Goal: Task Accomplishment & Management: Manage account settings

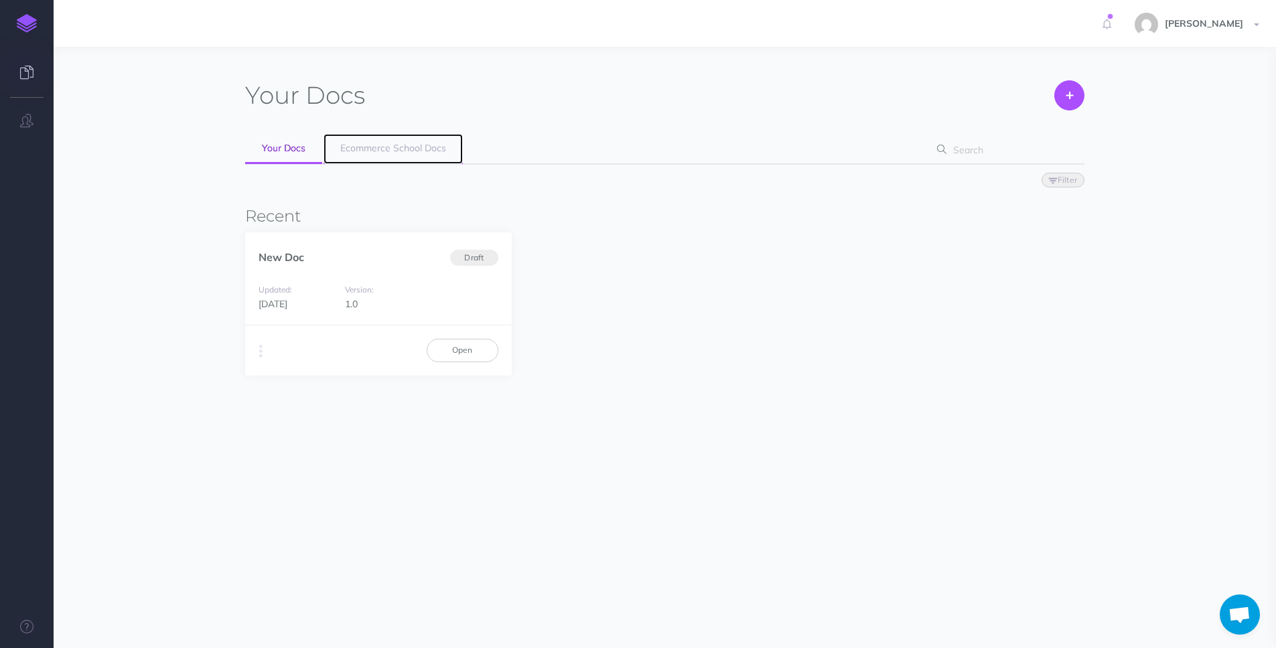
click at [406, 136] on link "Ecommerce School Docs" at bounding box center [392, 149] width 139 height 30
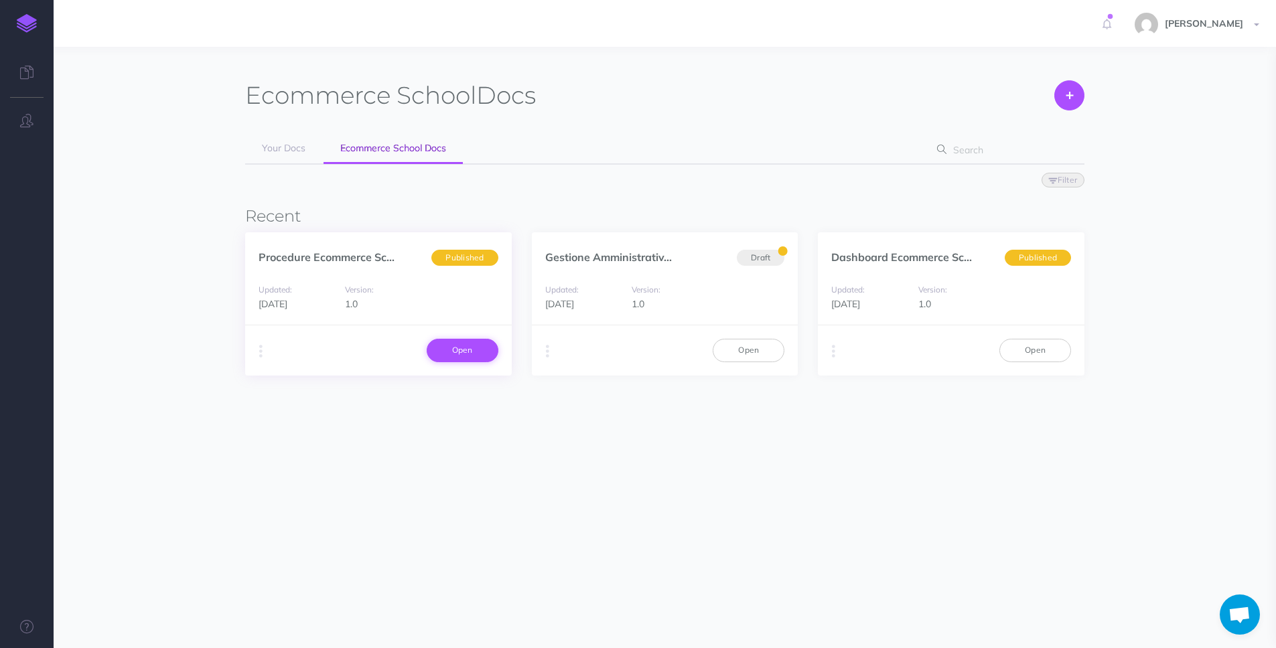
click at [463, 346] on link "Open" at bounding box center [463, 350] width 72 height 23
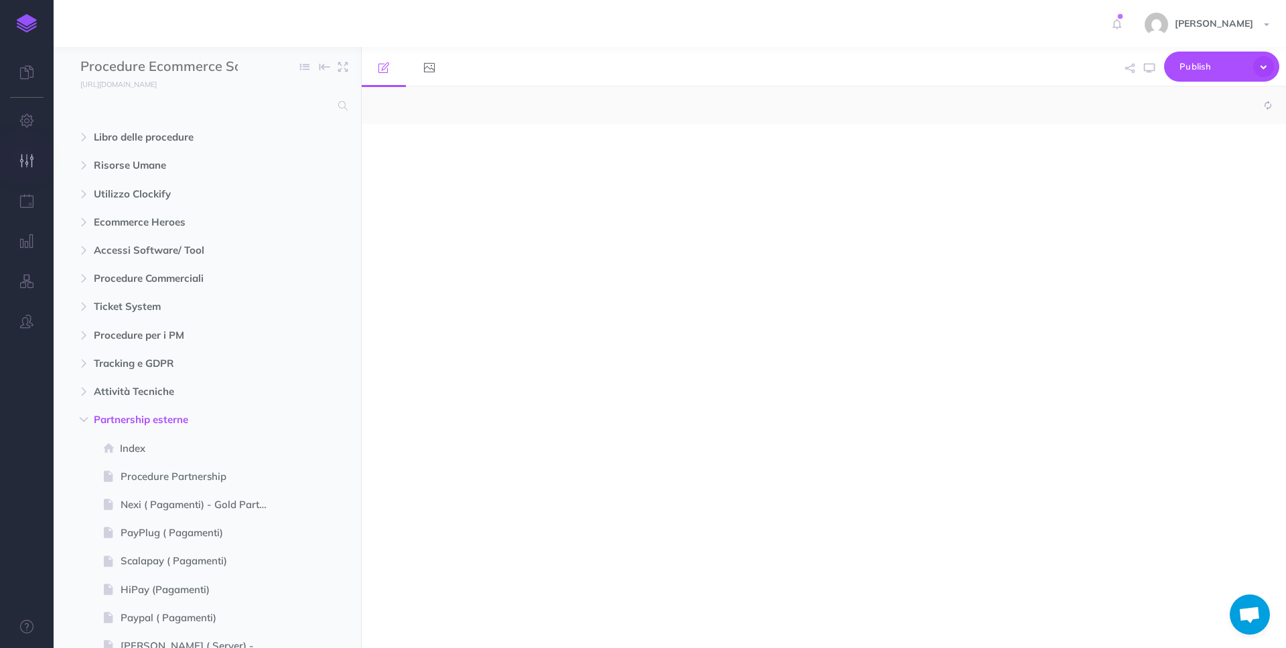
select select "null"
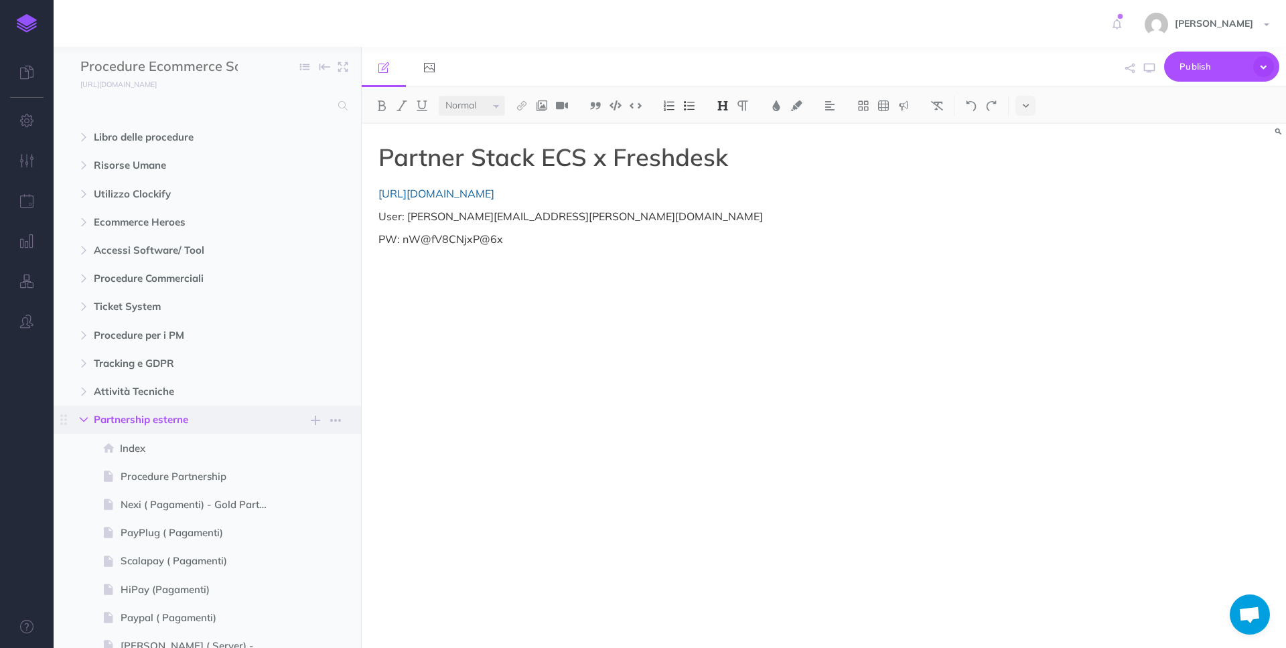
click at [92, 418] on button "button" at bounding box center [84, 420] width 24 height 16
click at [84, 247] on icon "button" at bounding box center [84, 250] width 8 height 8
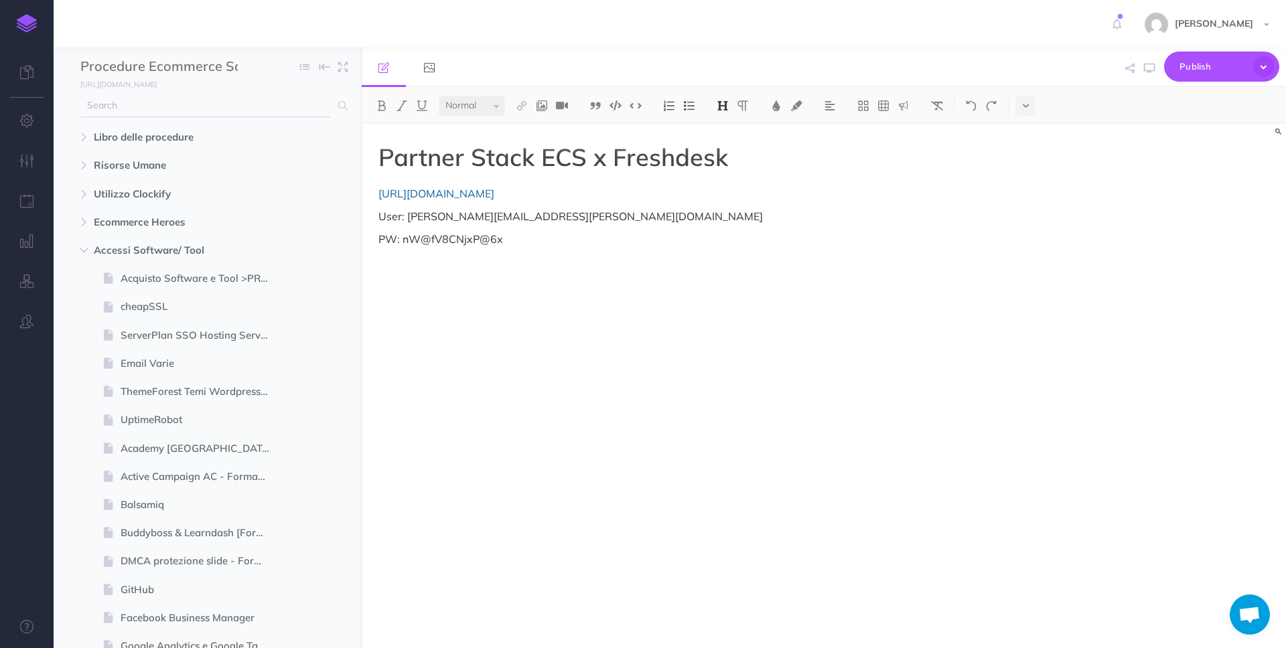
click at [181, 113] on input "text" at bounding box center [205, 106] width 250 height 24
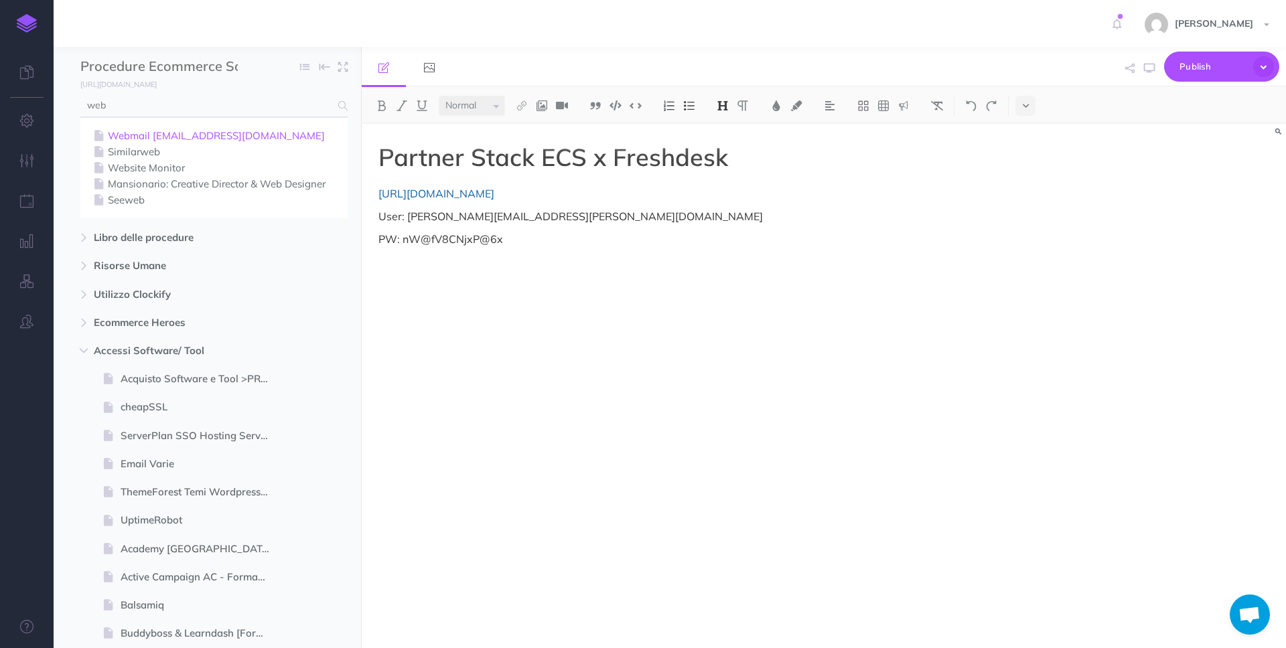
type input "web"
click at [181, 135] on link "Webmail [EMAIL_ADDRESS][DOMAIN_NAME]" at bounding box center [213, 136] width 247 height 16
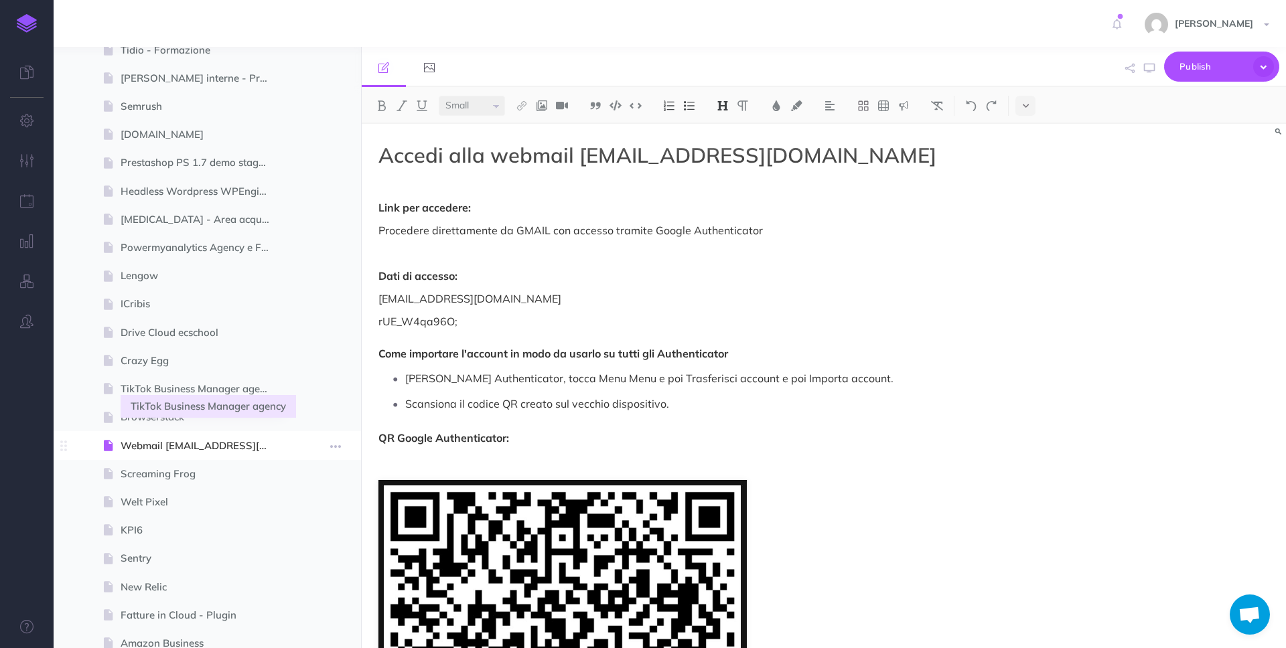
scroll to position [1305, 0]
click at [330, 443] on icon "button" at bounding box center [335, 445] width 11 height 16
click at [317, 510] on link "Duplicate" at bounding box center [297, 513] width 100 height 22
click at [335, 474] on icon "button" at bounding box center [335, 473] width 11 height 16
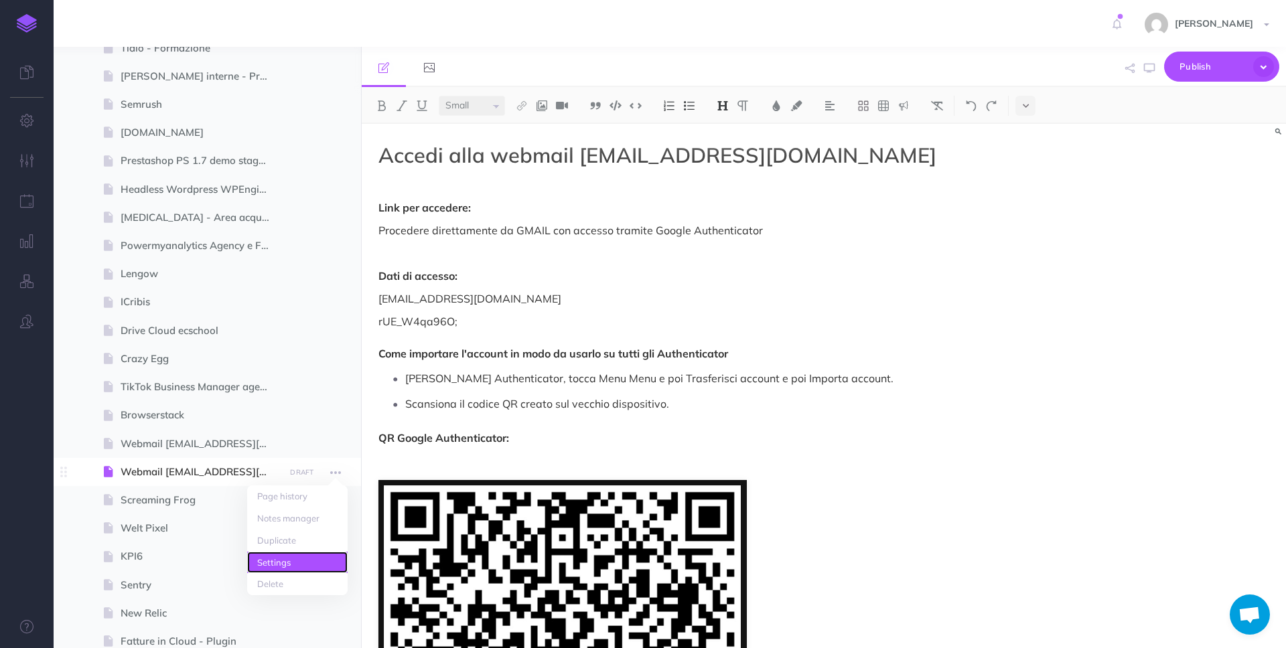
click at [309, 565] on link "Settings" at bounding box center [297, 563] width 100 height 22
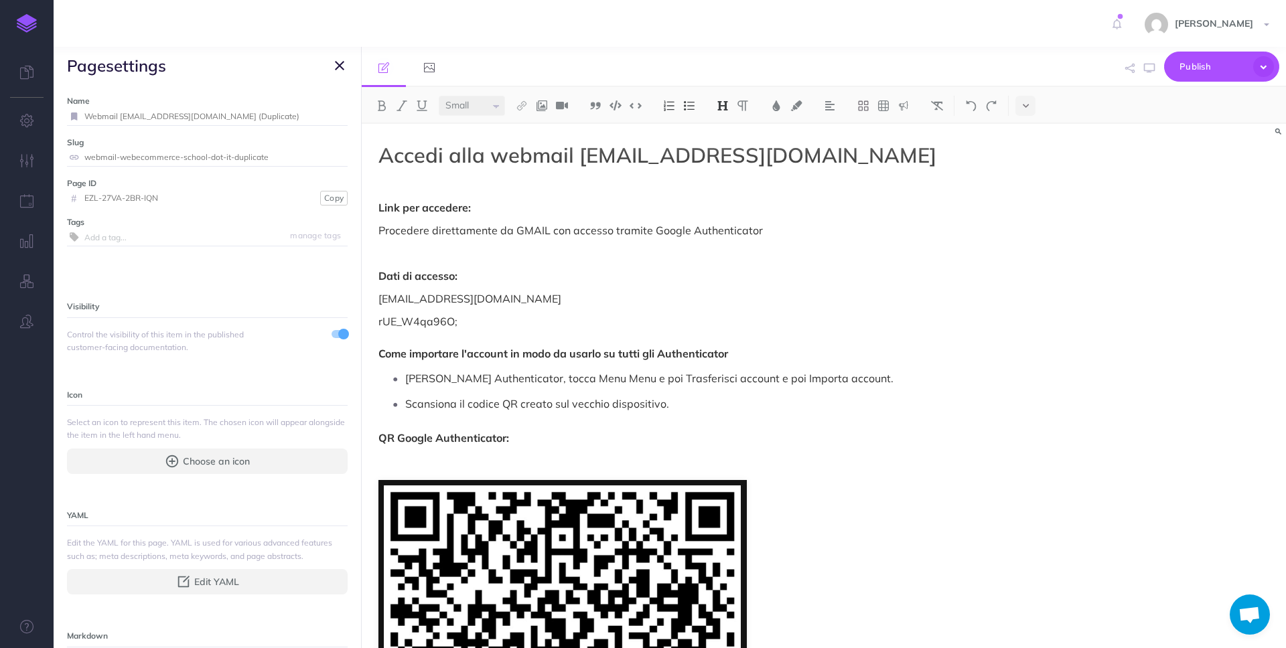
click at [135, 116] on input "Webmail web@ecommerce-school.it (Duplicate)" at bounding box center [215, 116] width 263 height 17
drag, startPoint x: 240, startPoint y: 114, endPoint x: 307, endPoint y: 118, distance: 67.8
click at [307, 118] on div "Webmail analytics@ecommerce-school.it (Duplicate) Save" at bounding box center [207, 117] width 281 height 18
type input "Webmail [EMAIL_ADDRESS][DOMAIN_NAME]"
click at [323, 117] on small "Save" at bounding box center [331, 116] width 17 height 10
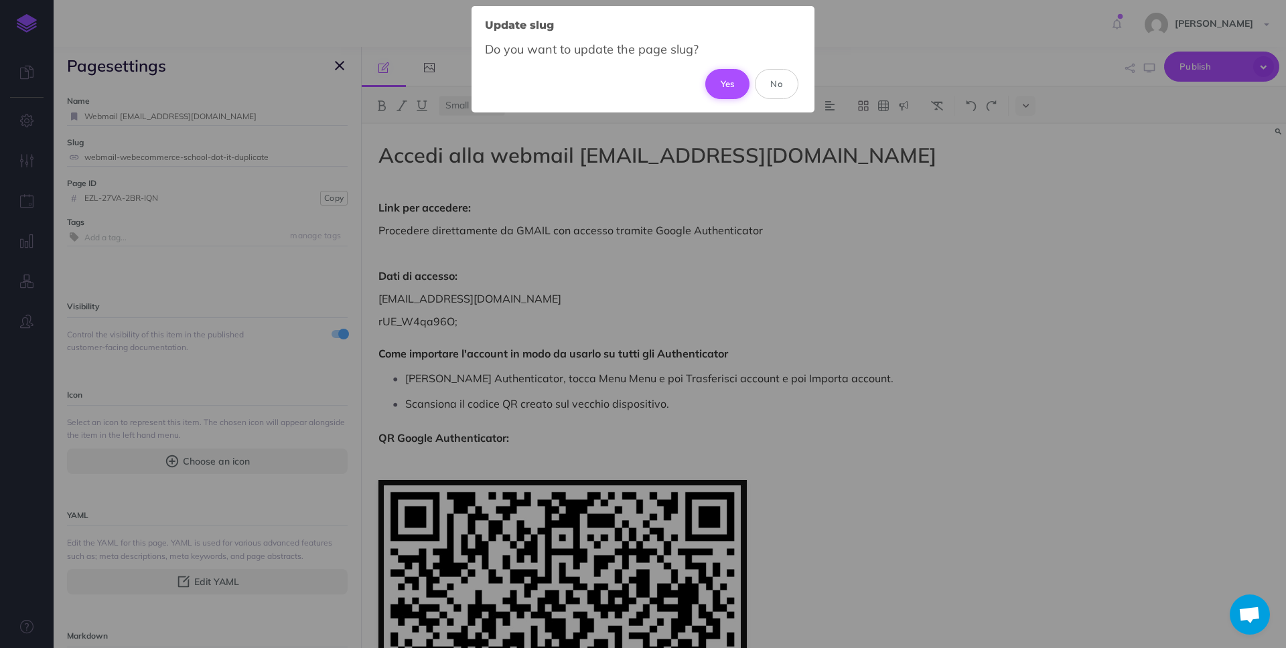
click at [733, 82] on button "Yes" at bounding box center [727, 83] width 45 height 29
type input "webmail-analyticsecommerce-school-dot-it"
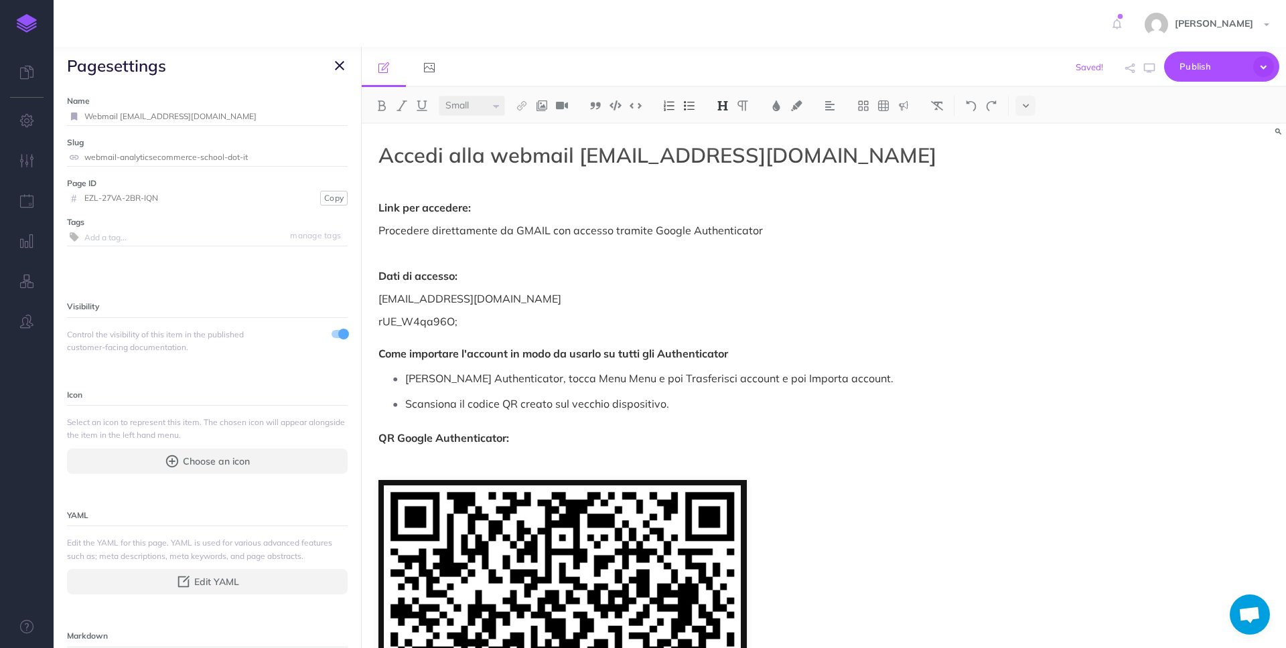
select select "large"
drag, startPoint x: 624, startPoint y: 149, endPoint x: 615, endPoint y: 149, distance: 9.4
click at [615, 149] on span "Accedi alla webmail web@ecommerce-school.it" at bounding box center [657, 155] width 558 height 26
drag, startPoint x: 615, startPoint y: 149, endPoint x: 578, endPoint y: 154, distance: 37.2
click at [578, 154] on span "Accedi alla webmail web@ecommerce-school.it" at bounding box center [657, 155] width 558 height 26
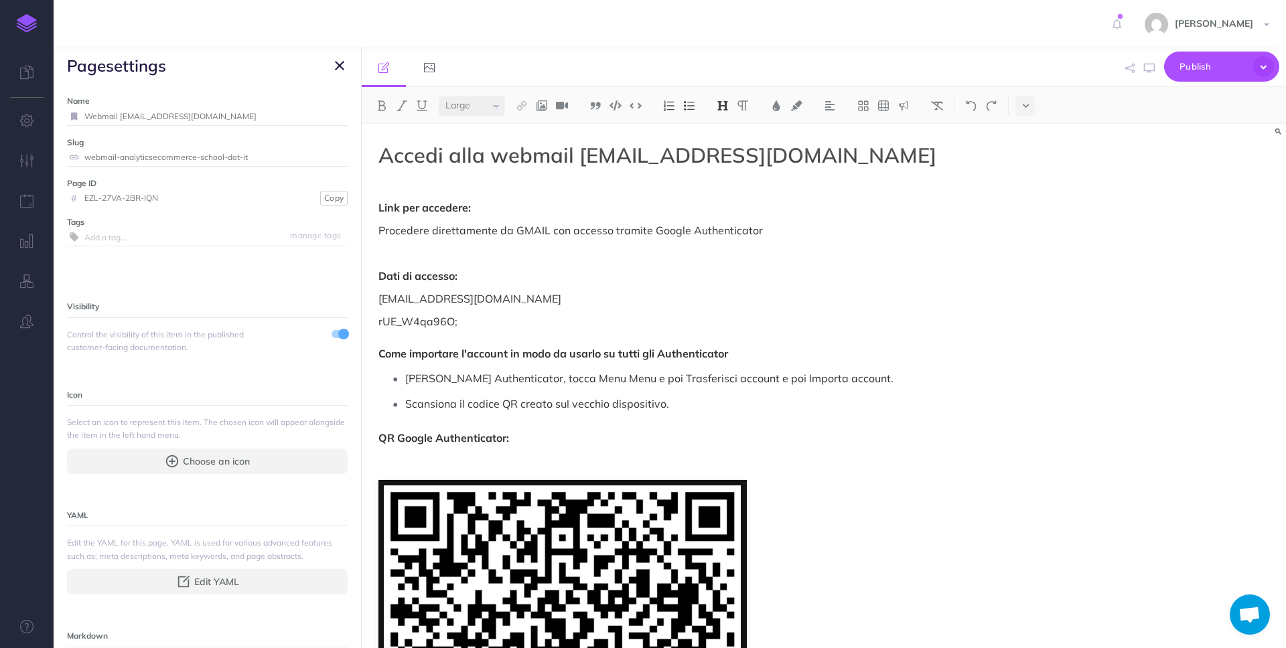
select select "null"
click at [472, 315] on p "rUE_W4qa96O; Come importare l'account in modo da usarlo su tutti gli Authentica…" at bounding box center [684, 337] width 613 height 48
drag, startPoint x: 475, startPoint y: 321, endPoint x: 346, endPoint y: 322, distance: 129.2
click at [346, 322] on div "Procedure Ecommerce School Collapse all Expand all Expand to root folders https…" at bounding box center [670, 347] width 1232 height 601
click at [402, 303] on p "web@ecommerce-school.it" at bounding box center [684, 299] width 613 height 16
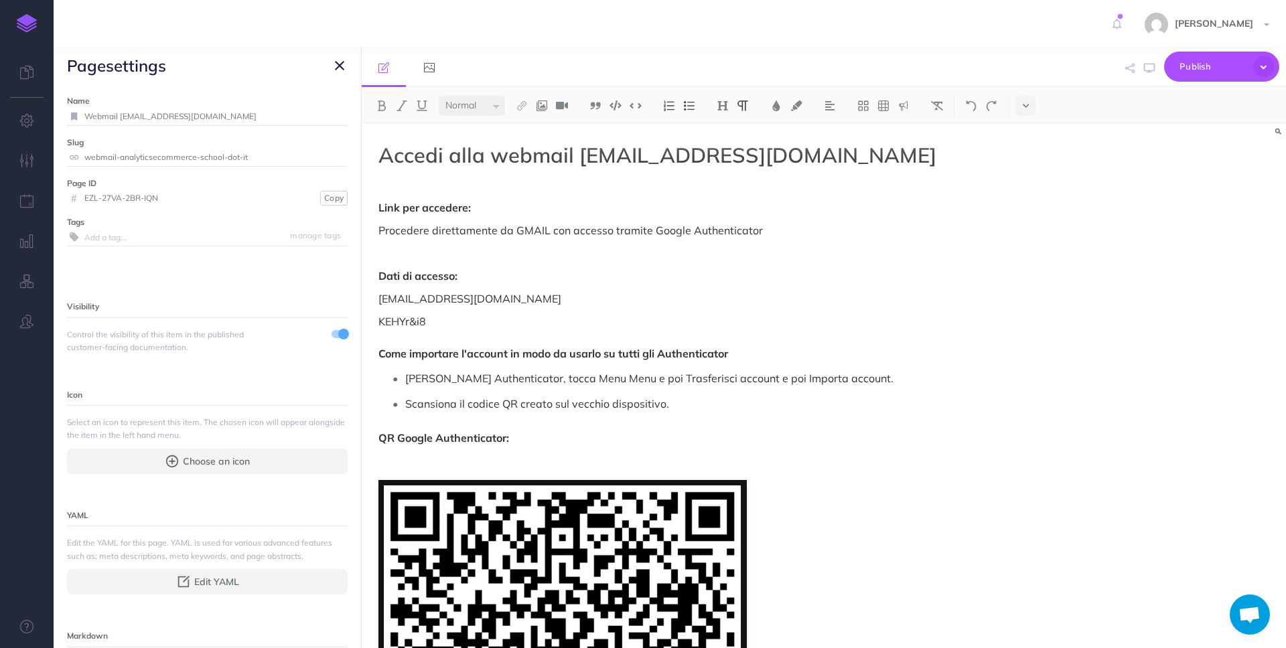
click at [695, 445] on p "QR Google Authenticator:" at bounding box center [684, 438] width 613 height 16
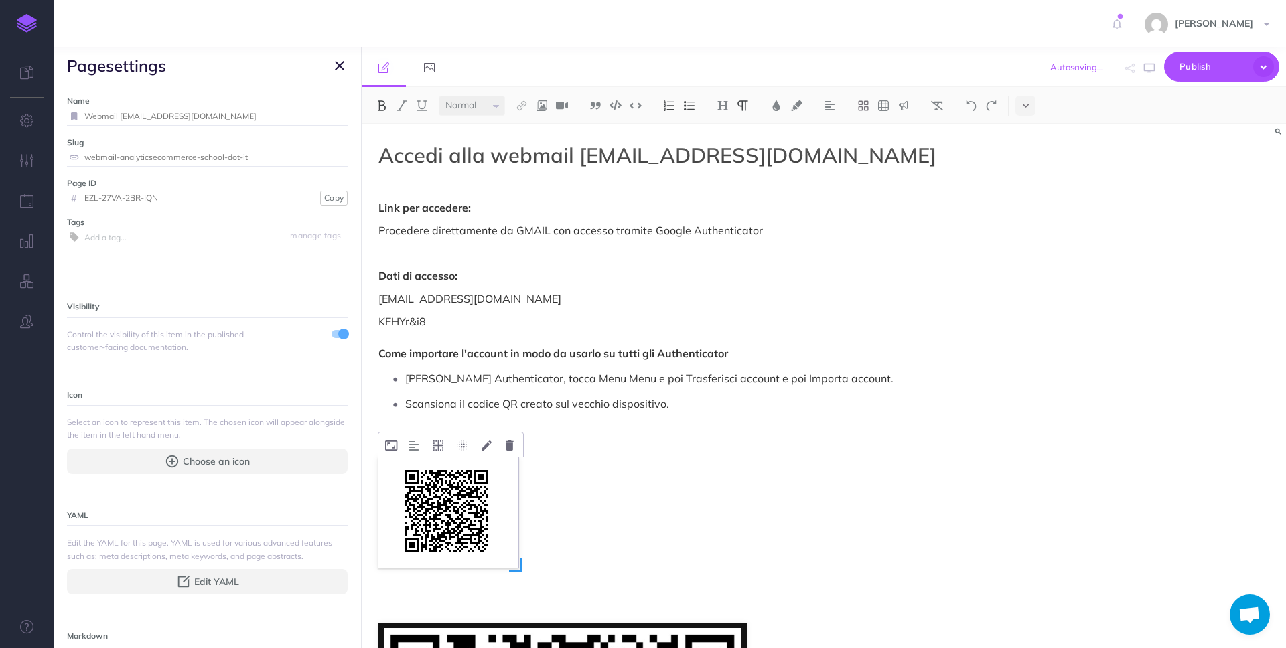
click at [510, 493] on img at bounding box center [448, 512] width 140 height 110
click at [513, 552] on img at bounding box center [448, 512] width 140 height 110
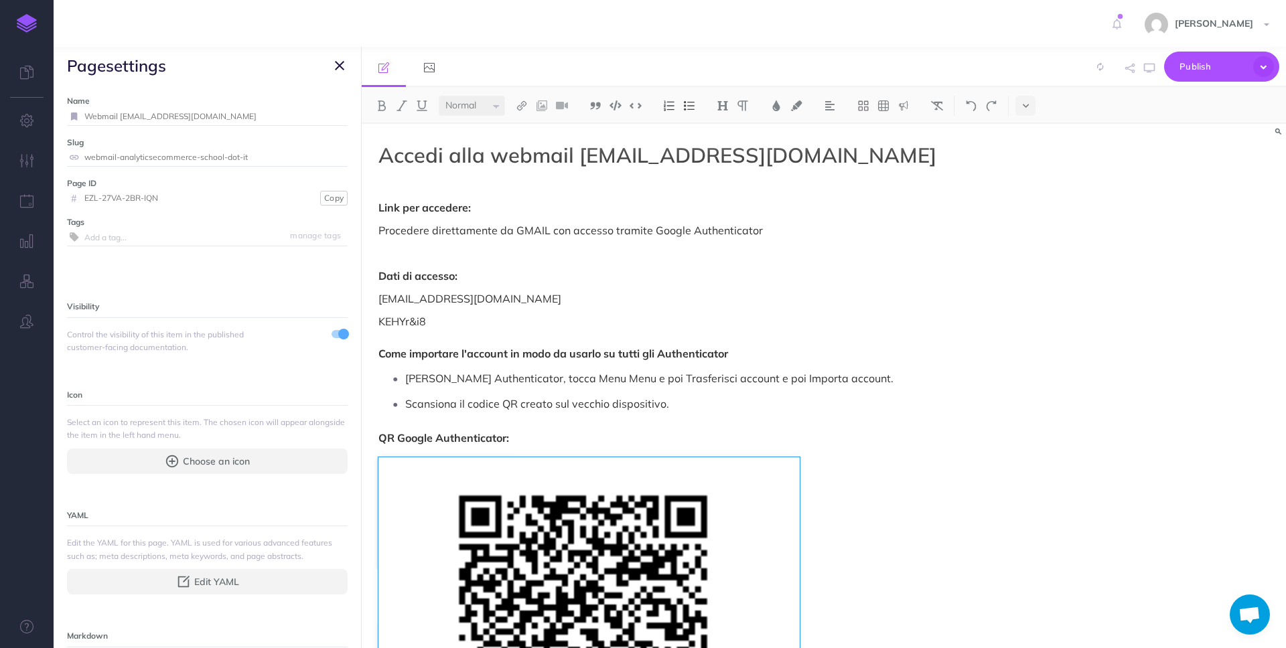
drag, startPoint x: 519, startPoint y: 568, endPoint x: 800, endPoint y: 648, distance: 292.3
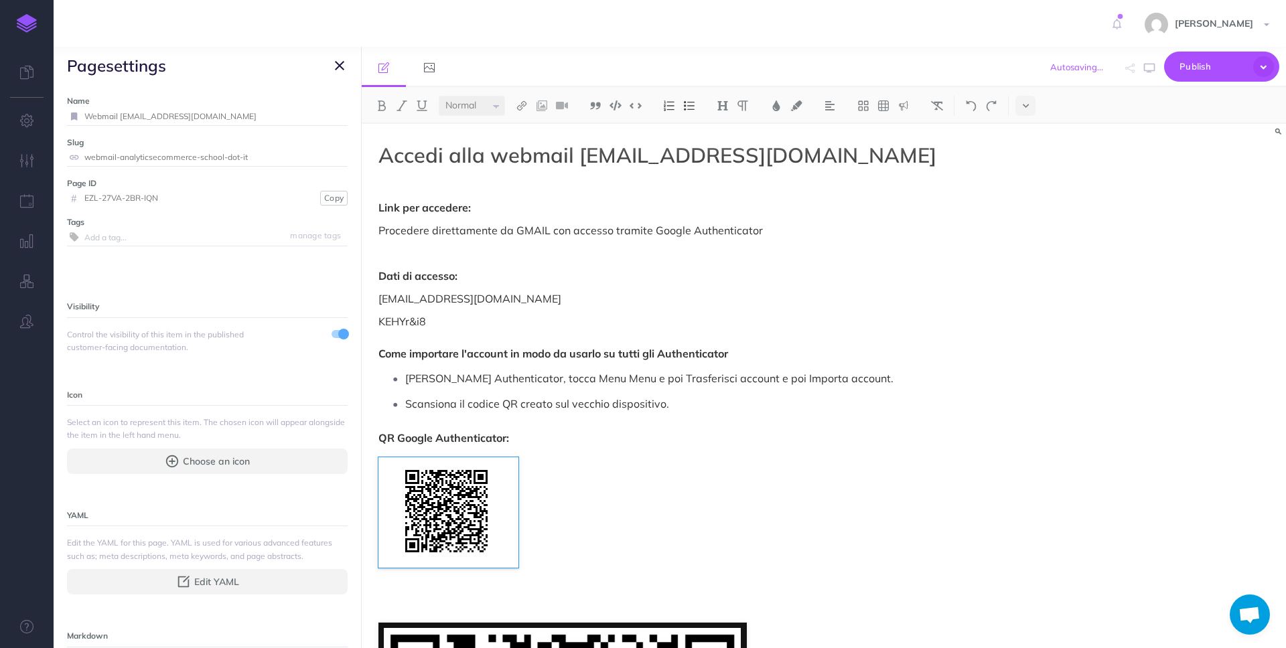
drag, startPoint x: 520, startPoint y: 569, endPoint x: 662, endPoint y: 619, distance: 150.4
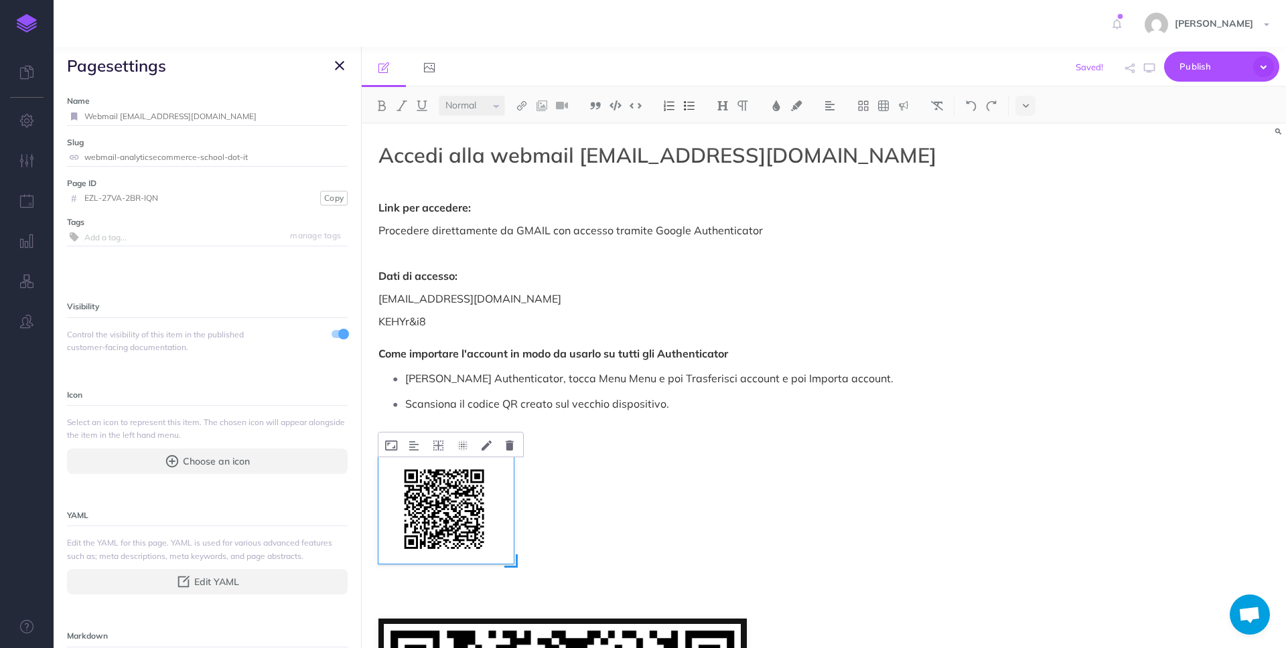
click at [512, 565] on span at bounding box center [510, 560] width 13 height 13
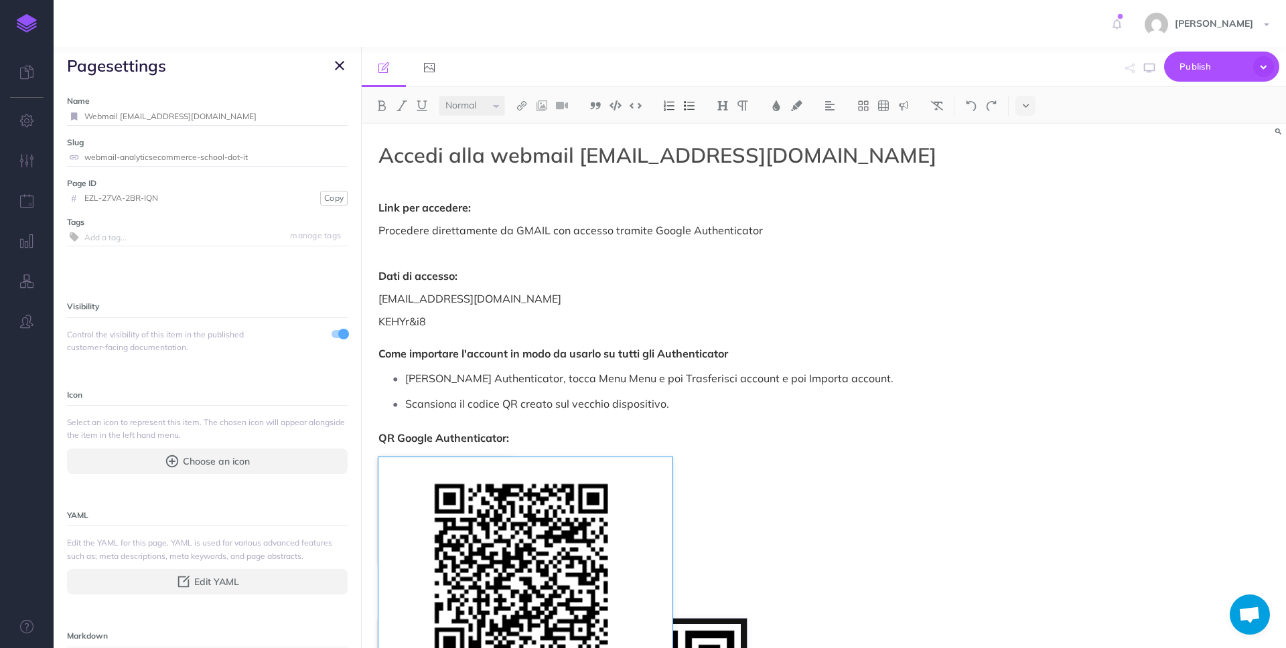
drag, startPoint x: 514, startPoint y: 565, endPoint x: 672, endPoint y: 646, distance: 177.9
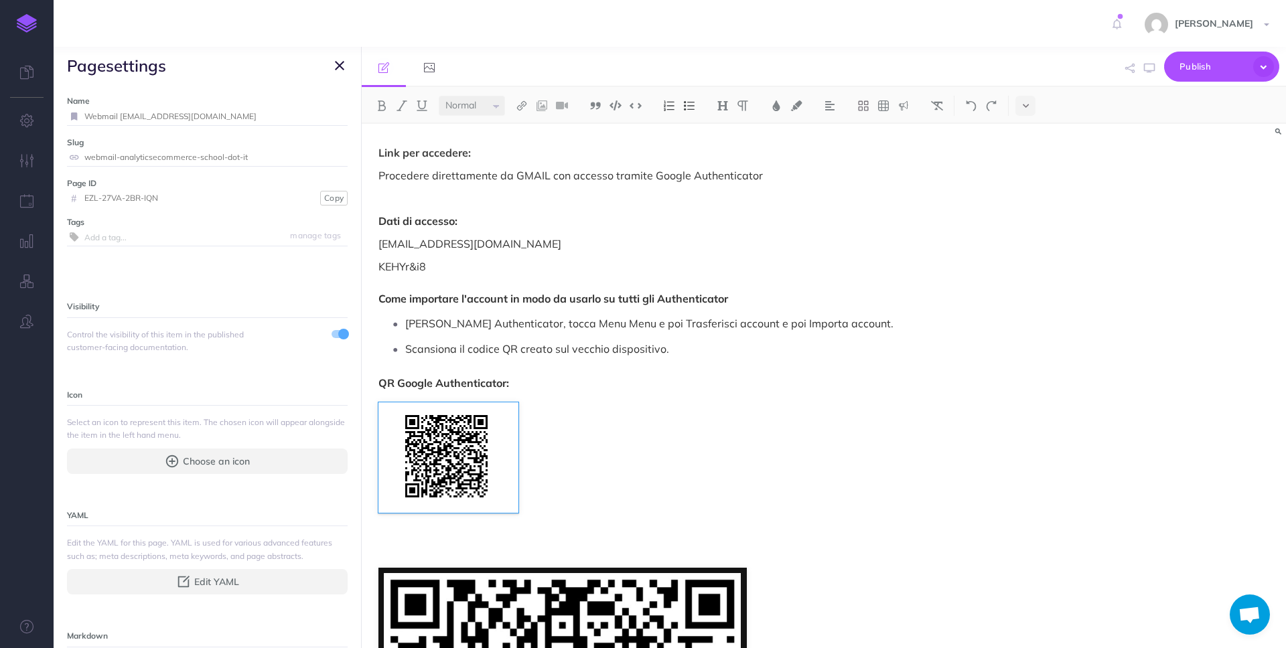
scroll to position [93, 0]
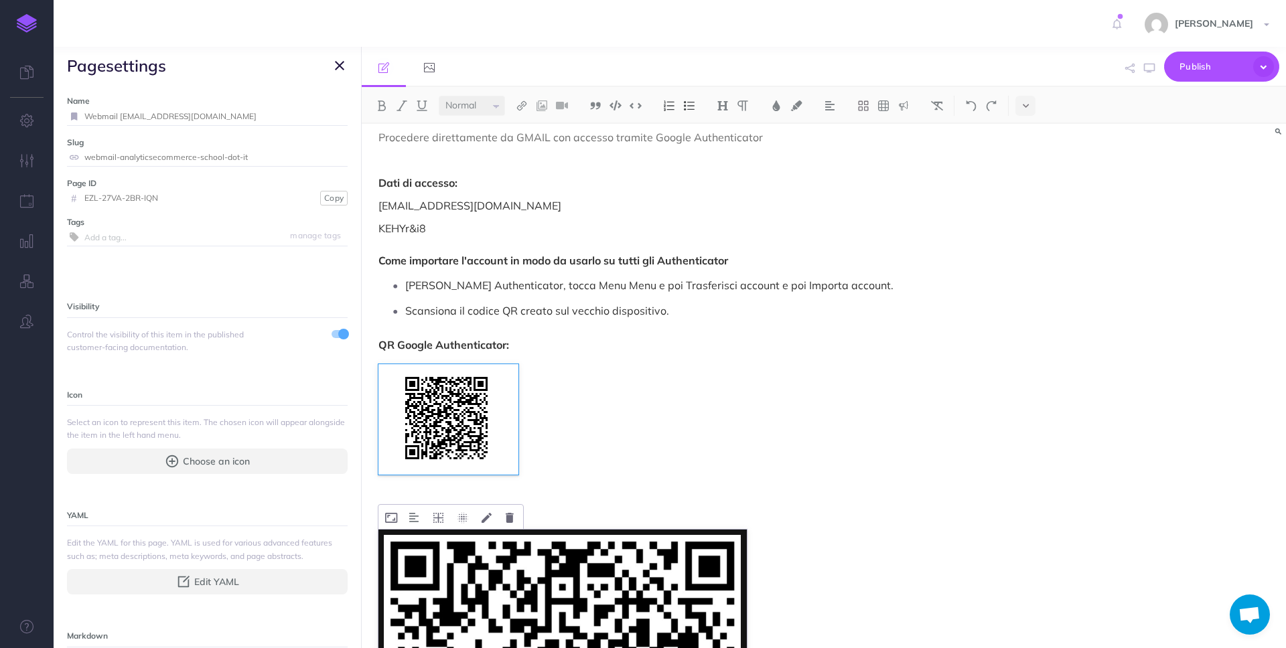
click at [510, 520] on icon at bounding box center [510, 518] width 8 height 10
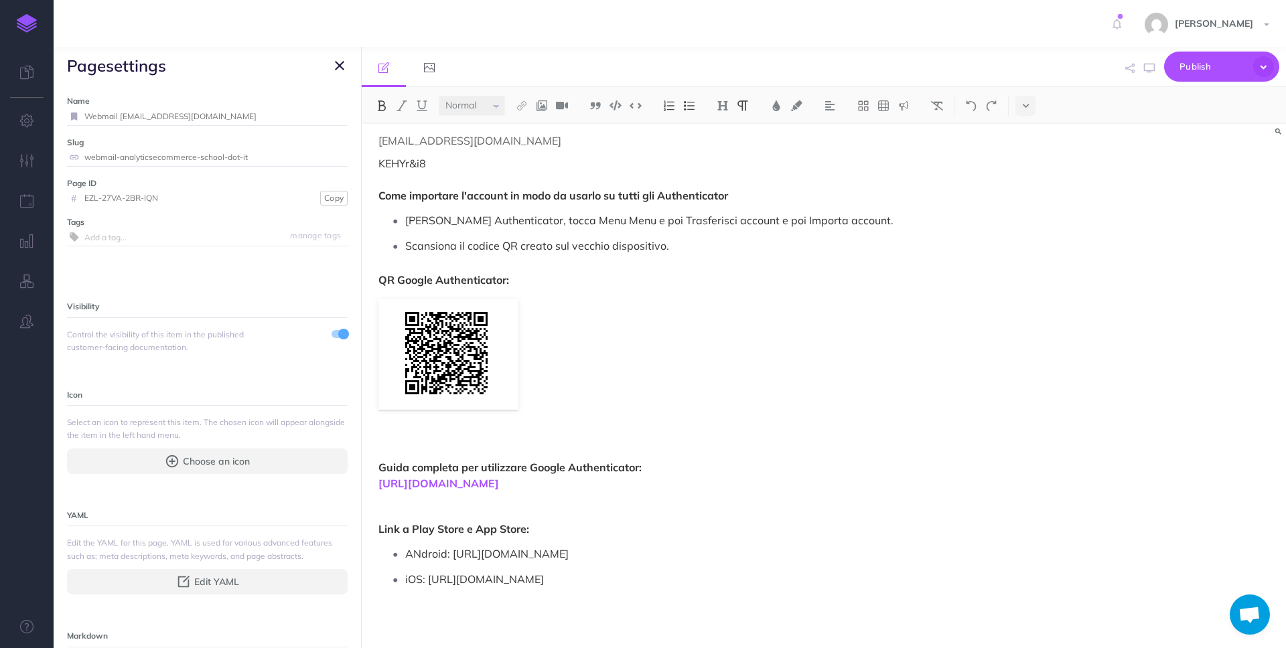
scroll to position [0, 0]
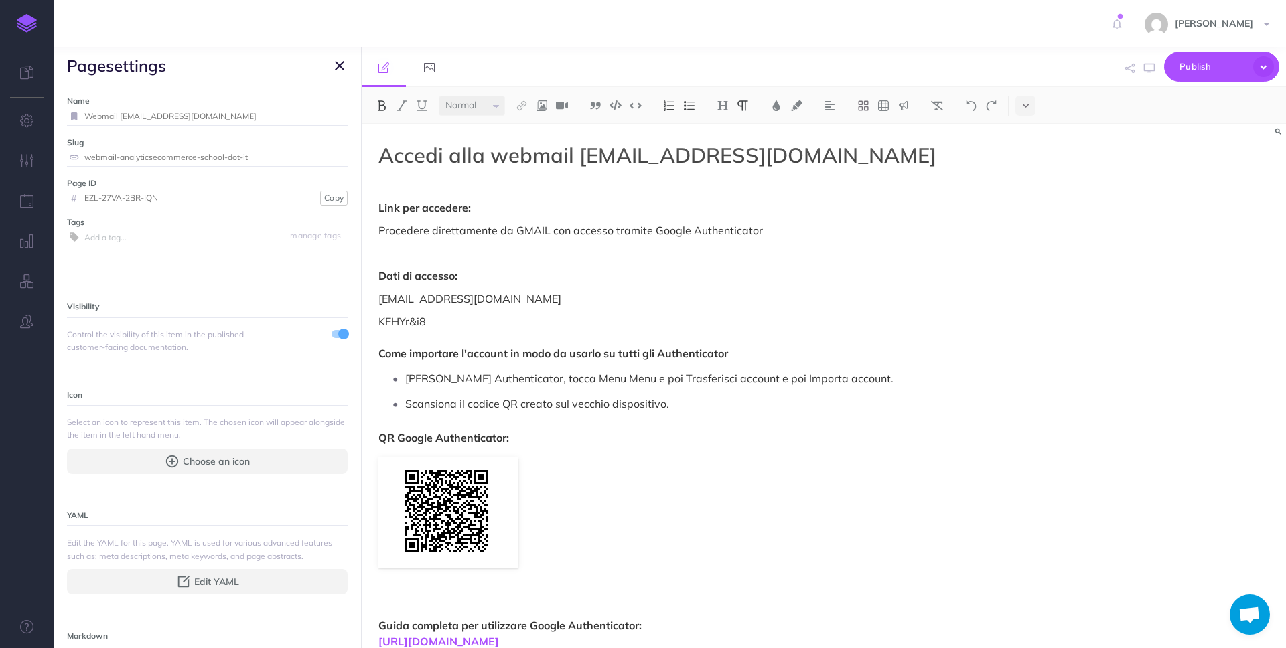
click at [625, 312] on div "Accedi alla webmail analytics@ecommerce-school.it Link per accedere: Procedere …" at bounding box center [685, 465] width 647 height 682
click at [1189, 68] on span "Publish" at bounding box center [1212, 66] width 67 height 21
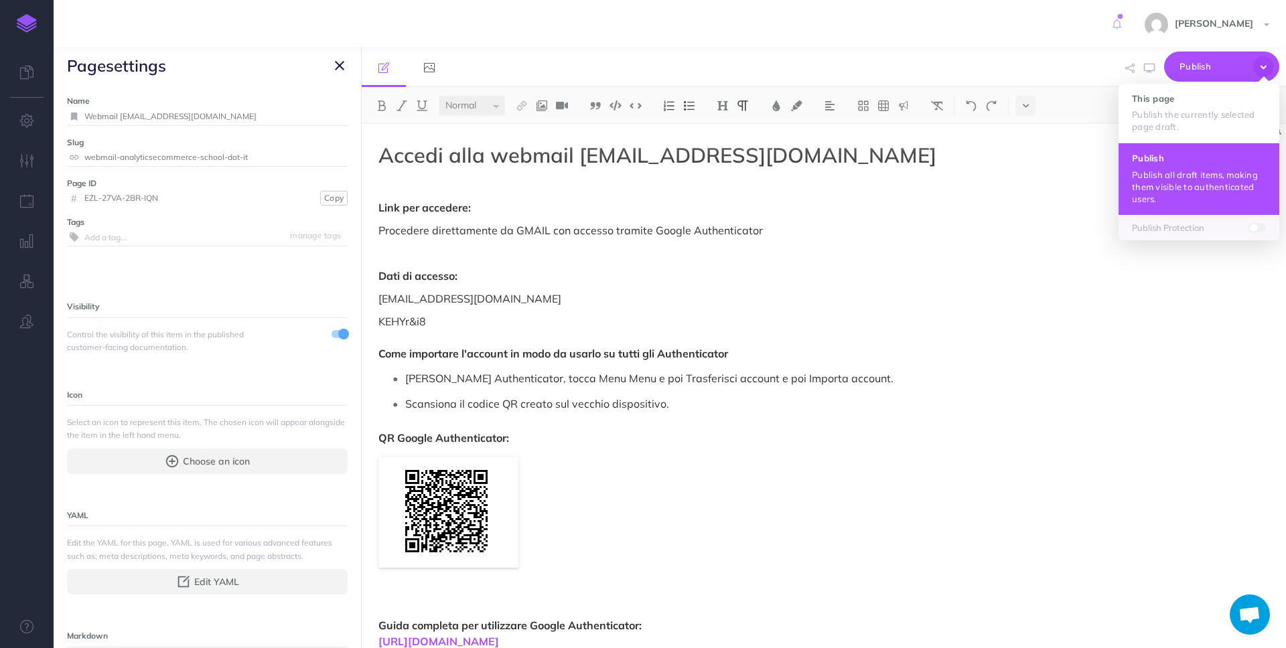
click at [1156, 165] on button "Publish Publish all draft items, making them visible to authenticated users." at bounding box center [1198, 179] width 161 height 72
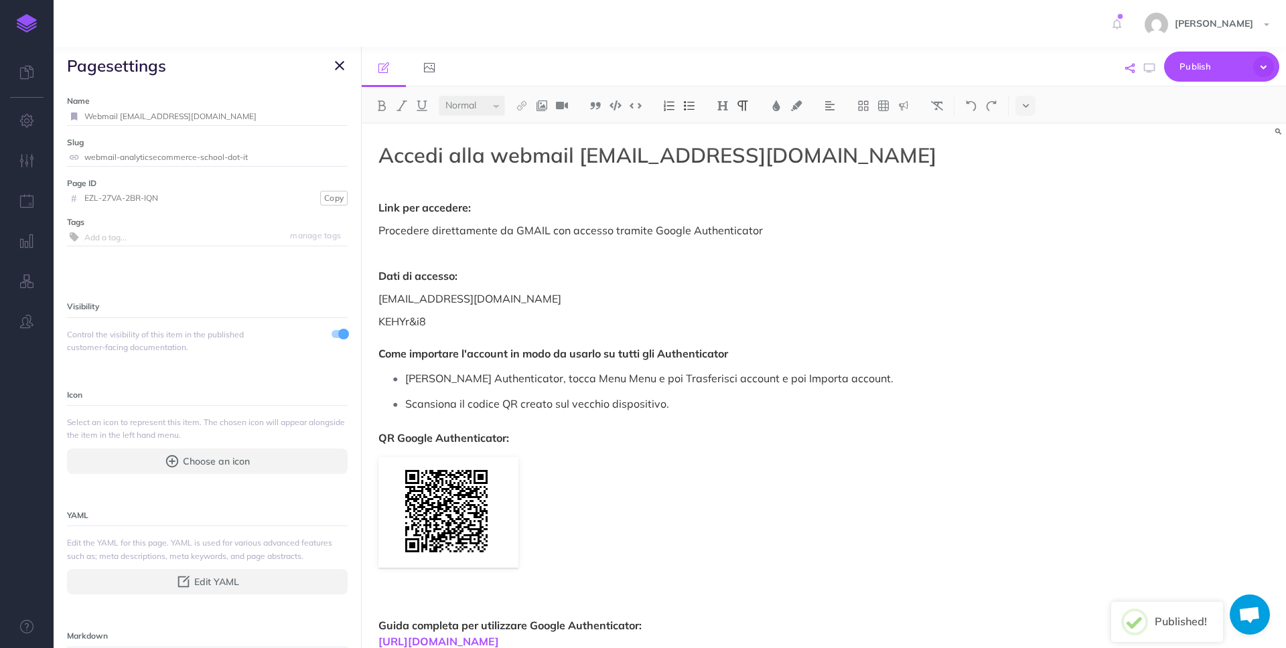
click at [1132, 68] on icon "button" at bounding box center [1129, 68] width 9 height 9
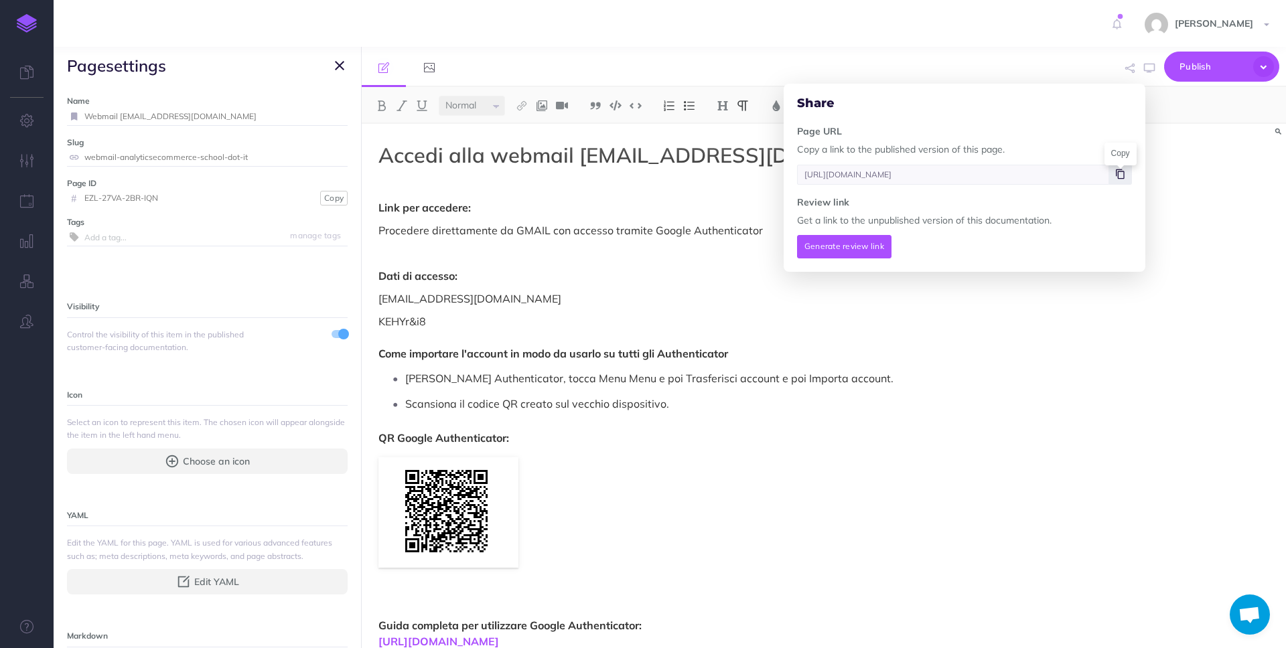
click at [1119, 177] on icon at bounding box center [1120, 174] width 9 height 8
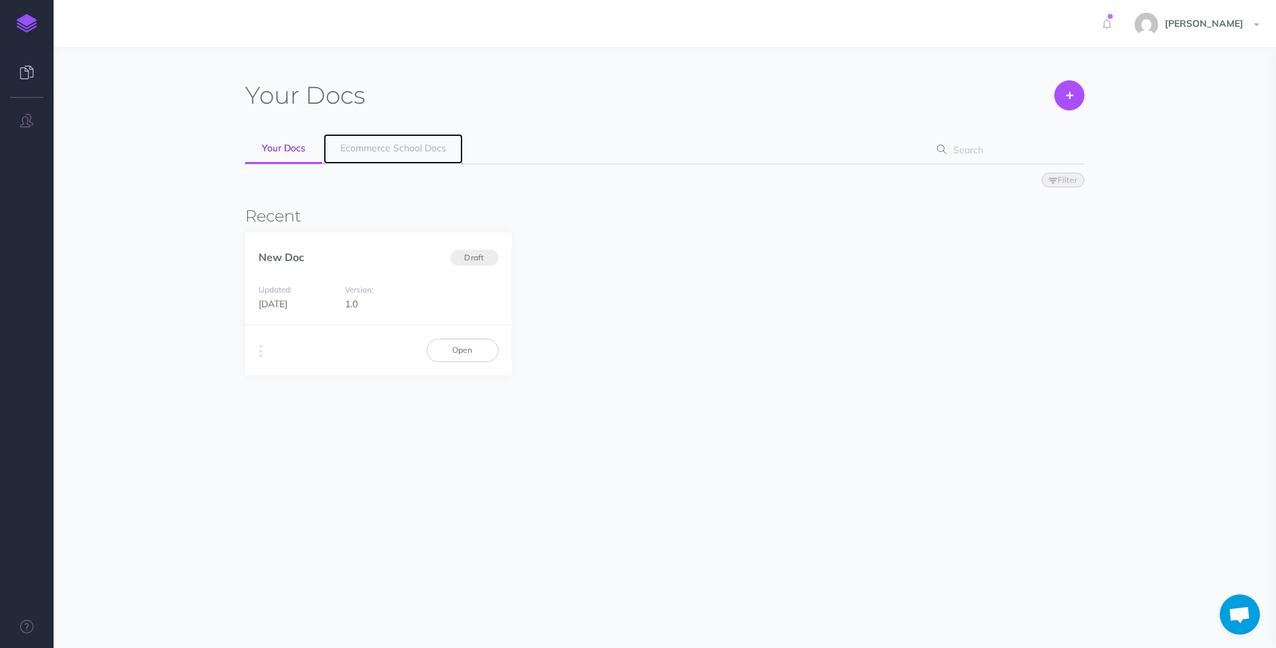
click at [381, 156] on link "Ecommerce School Docs" at bounding box center [392, 149] width 139 height 30
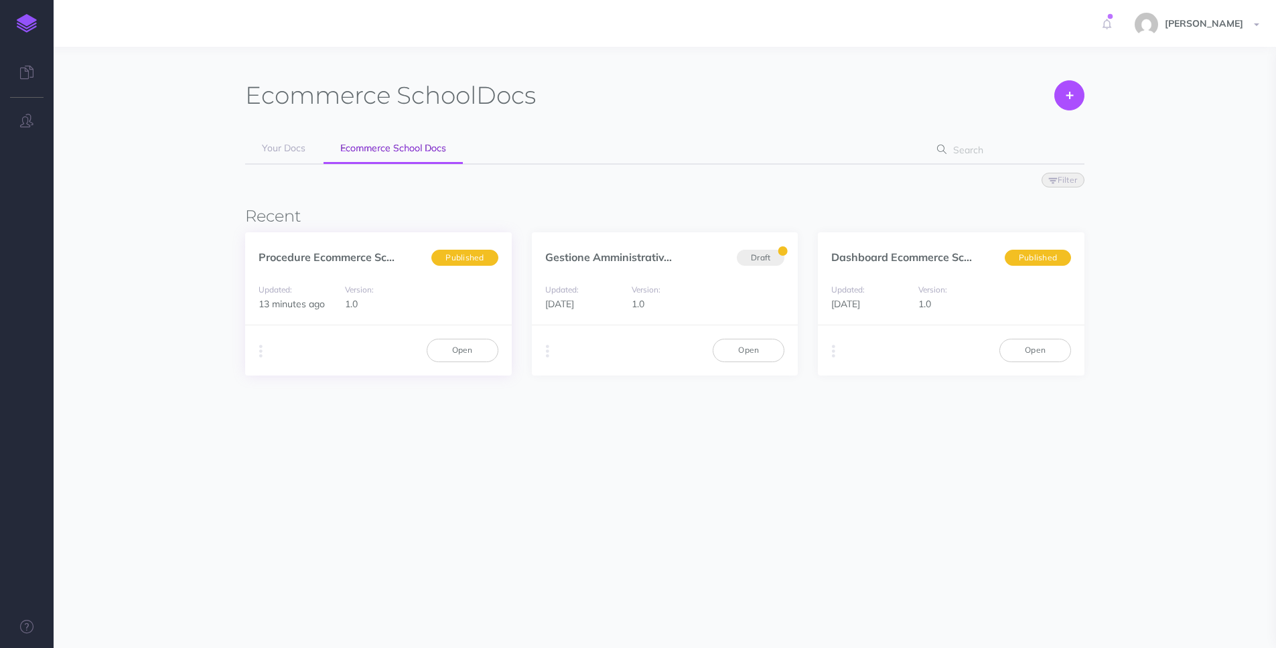
click at [380, 337] on div "Duplicate Export PDF Beta Markdown Beta Advanced Archive Open" at bounding box center [378, 350] width 267 height 50
click at [450, 351] on link "Open" at bounding box center [463, 350] width 72 height 23
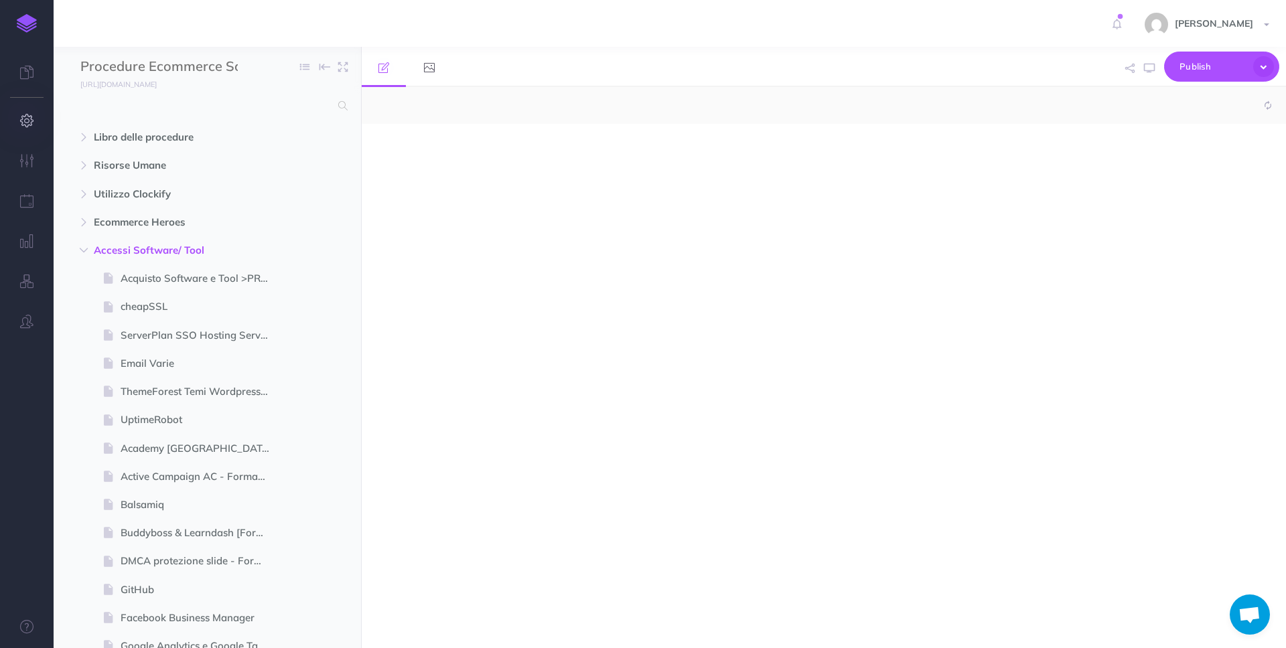
click at [20, 121] on icon "button" at bounding box center [27, 120] width 14 height 13
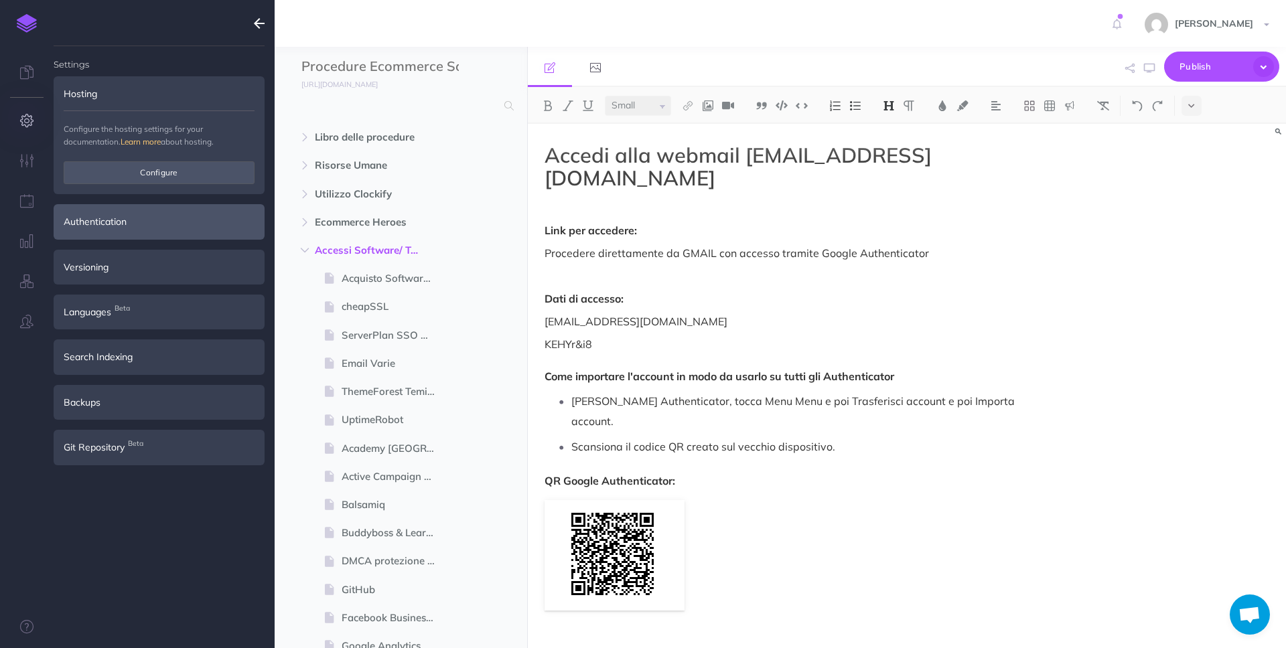
click at [192, 226] on div "Authentication" at bounding box center [159, 221] width 211 height 35
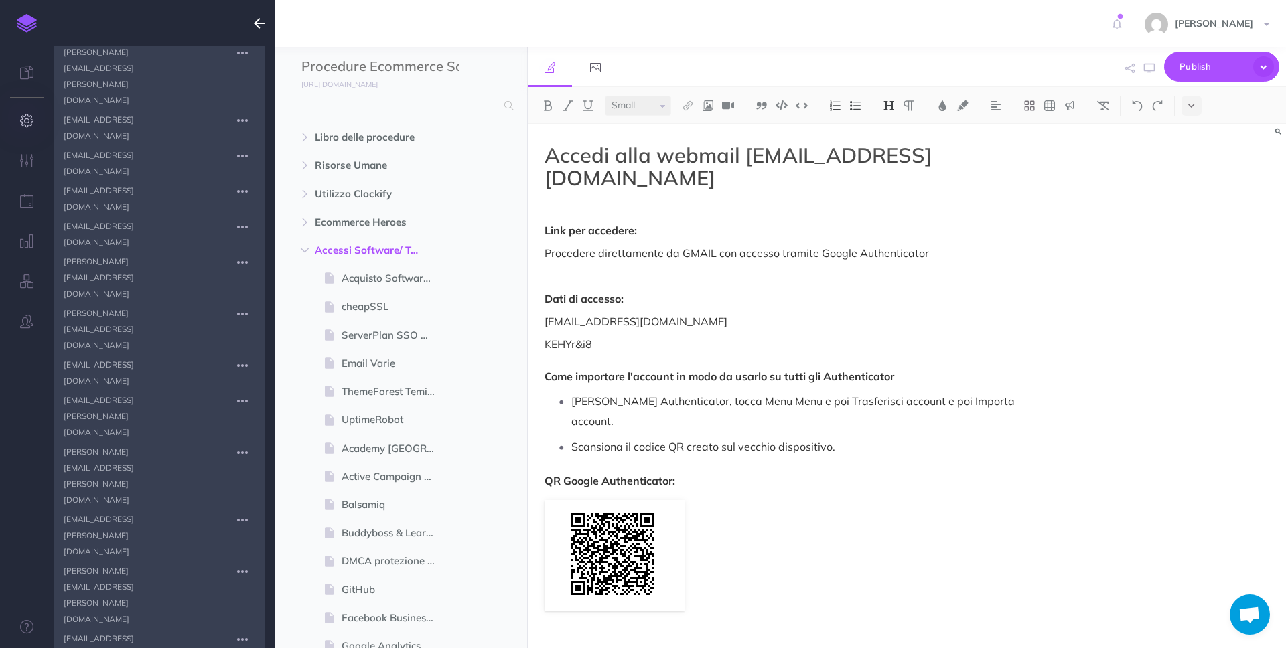
scroll to position [1241, 0]
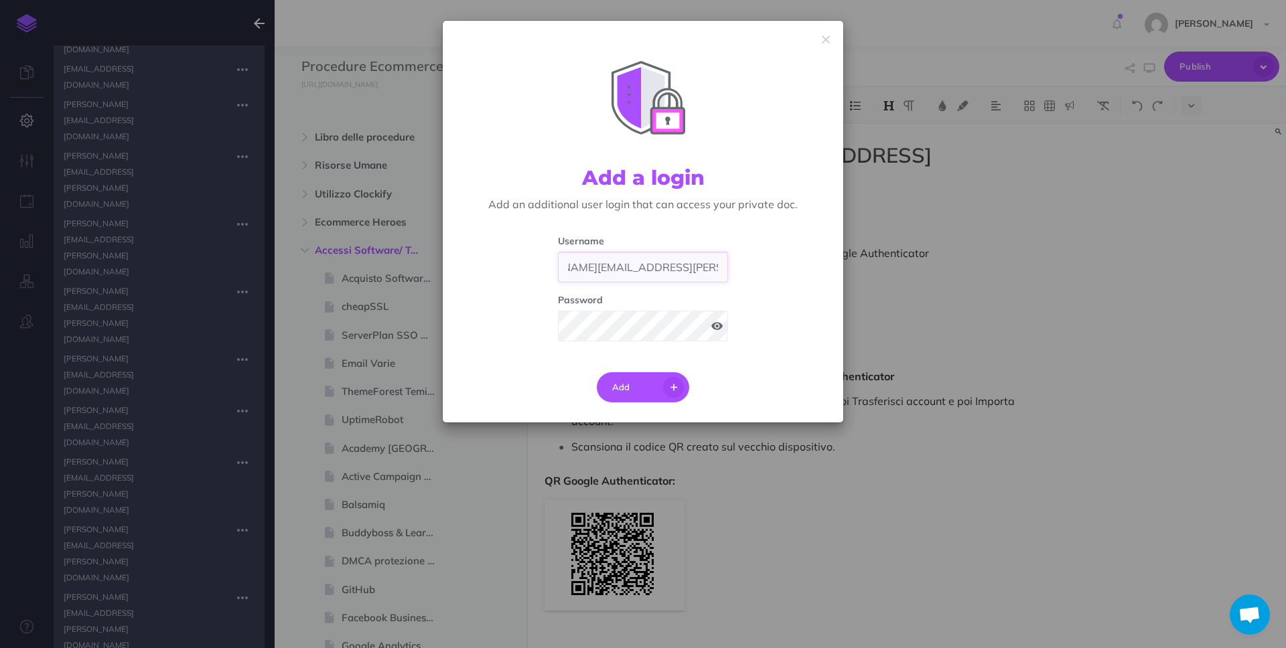
drag, startPoint x: 563, startPoint y: 265, endPoint x: 796, endPoint y: 265, distance: 233.0
click at [796, 265] on div "Username [PERSON_NAME][EMAIL_ADDRESS][PERSON_NAME][DOMAIN_NAME] Password" at bounding box center [643, 293] width 380 height 119
paste input "[PERSON_NAME].mazzott"
type input "[PERSON_NAME][EMAIL_ADDRESS][PERSON_NAME][DOMAIN_NAME]"
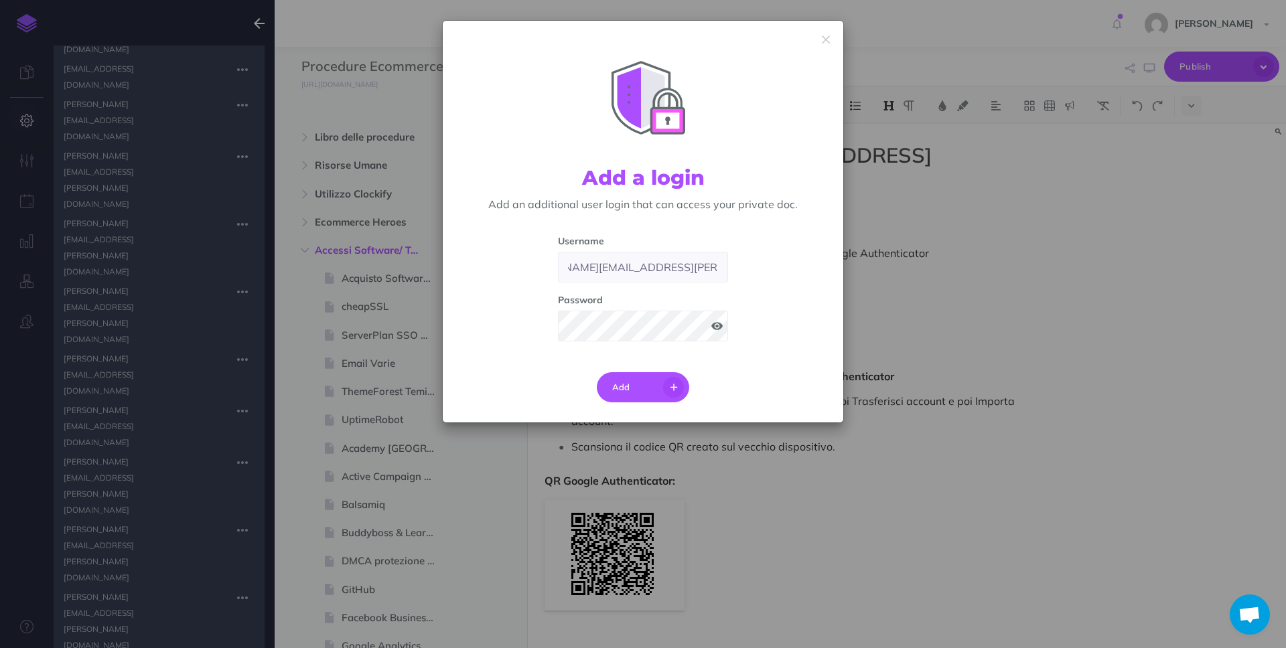
click at [719, 328] on span at bounding box center [716, 325] width 11 height 9
click at [546, 325] on div "Username [PERSON_NAME][EMAIL_ADDRESS][PERSON_NAME][DOMAIN_NAME] Password" at bounding box center [643, 293] width 380 height 119
click at [546, 328] on div "Username [PERSON_NAME][EMAIL_ADDRESS][PERSON_NAME][DOMAIN_NAME] Password" at bounding box center [643, 293] width 380 height 119
drag, startPoint x: 819, startPoint y: 266, endPoint x: 808, endPoint y: 267, distance: 10.8
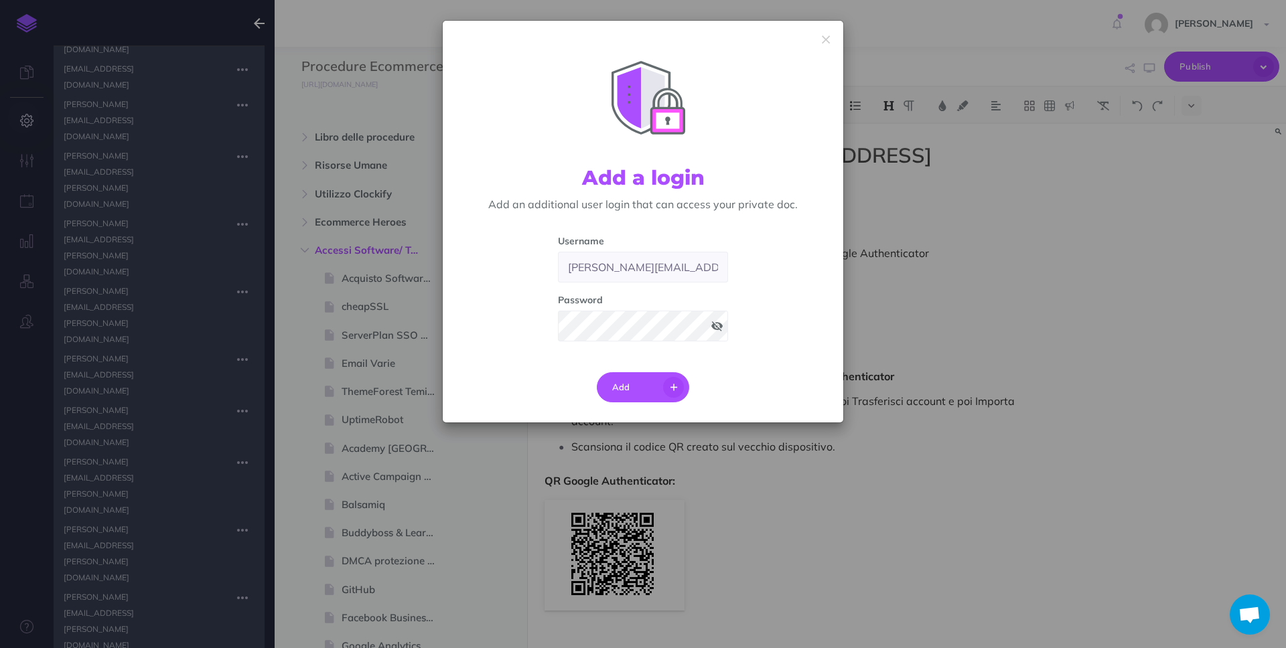
click at [818, 266] on div "Username [PERSON_NAME][EMAIL_ADDRESS][PERSON_NAME][DOMAIN_NAME] Password" at bounding box center [643, 293] width 380 height 119
click at [627, 388] on button "Add" at bounding box center [643, 387] width 93 height 30
